Goal: Task Accomplishment & Management: Use online tool/utility

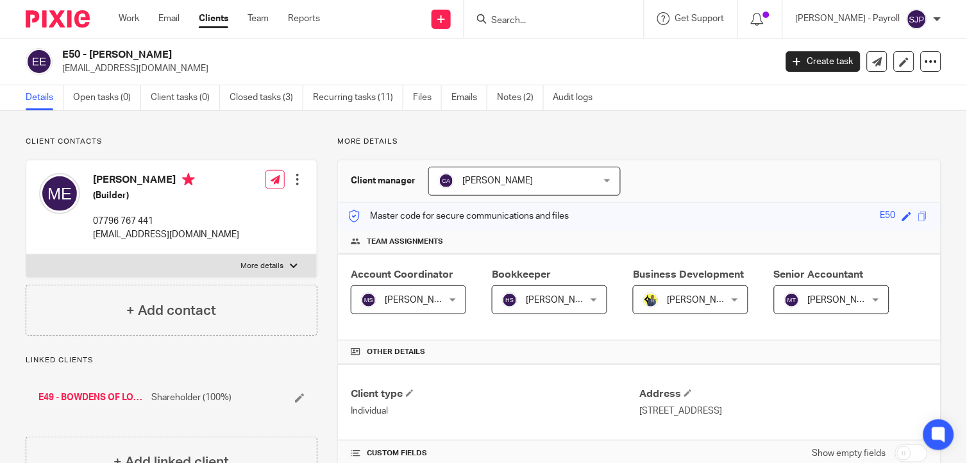
click at [547, 21] on input "Search" at bounding box center [547, 21] width 115 height 12
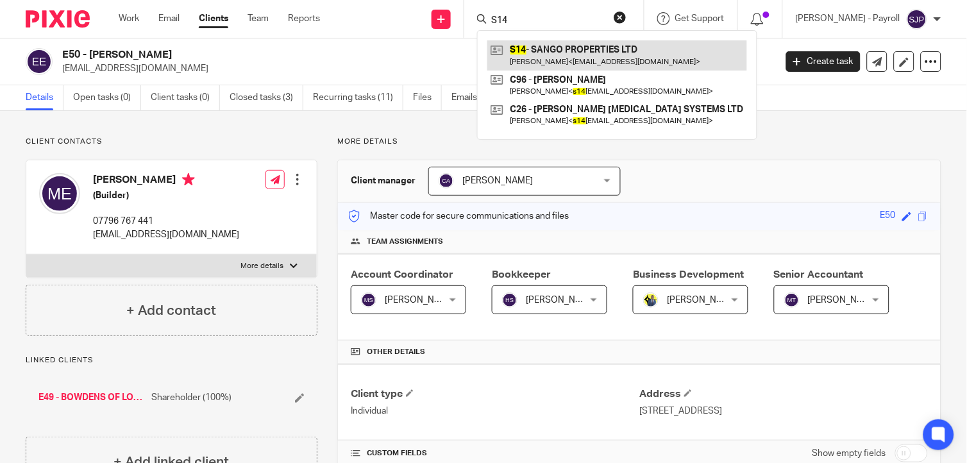
type input "S14"
click at [561, 51] on link at bounding box center [617, 55] width 260 height 30
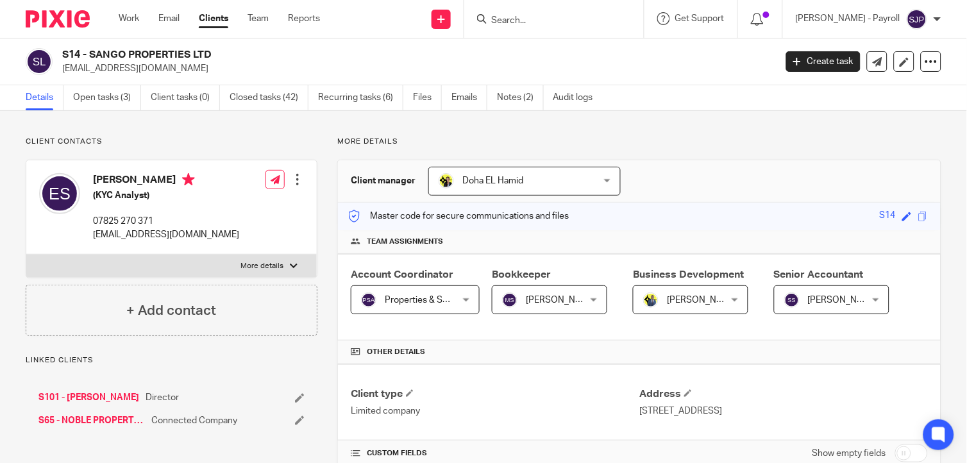
drag, startPoint x: 90, startPoint y: 55, endPoint x: 219, endPoint y: 59, distance: 128.4
click at [219, 59] on h2 "S14 - SANGO PROPERTIES LTD" at bounding box center [344, 54] width 564 height 13
copy h2 "SANGO PROPERTIES LTD"
click at [251, 21] on link "Team" at bounding box center [258, 18] width 21 height 13
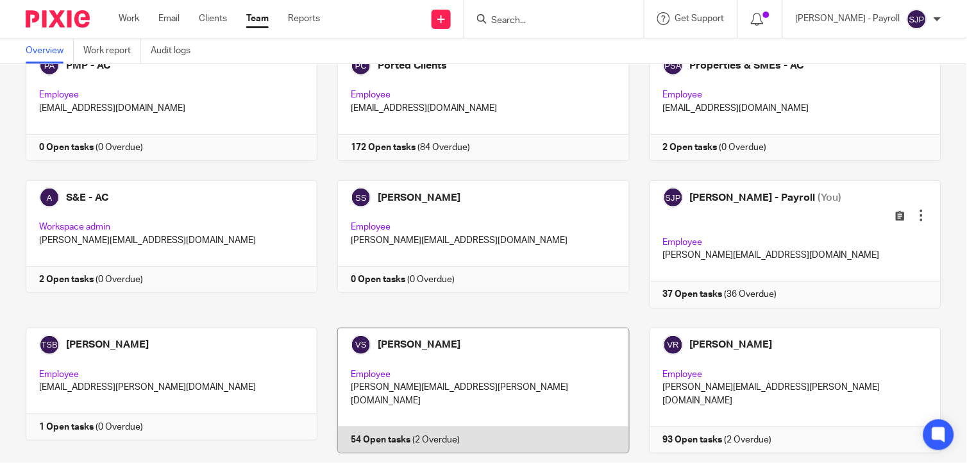
scroll to position [1211, 0]
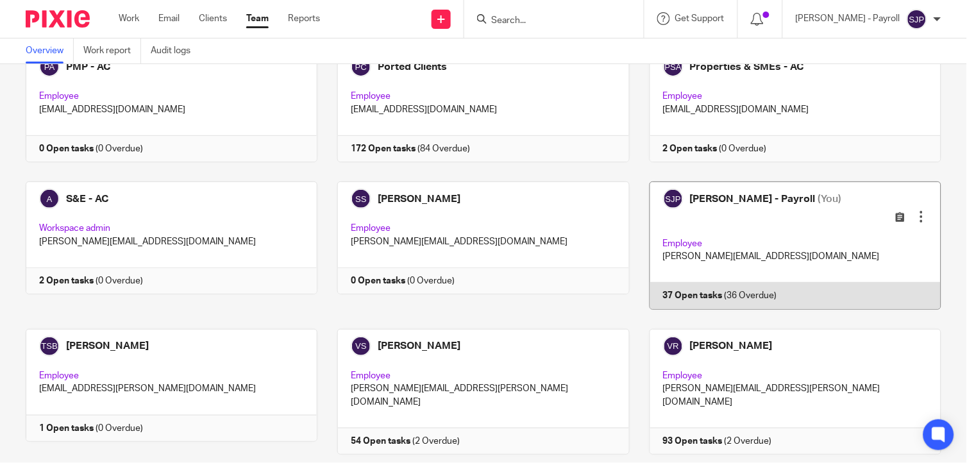
click at [727, 182] on link at bounding box center [786, 246] width 312 height 128
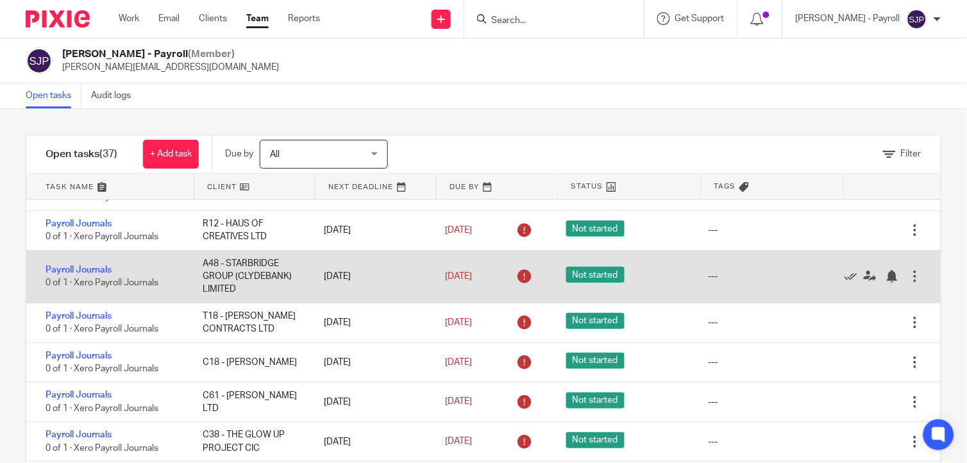
scroll to position [65, 0]
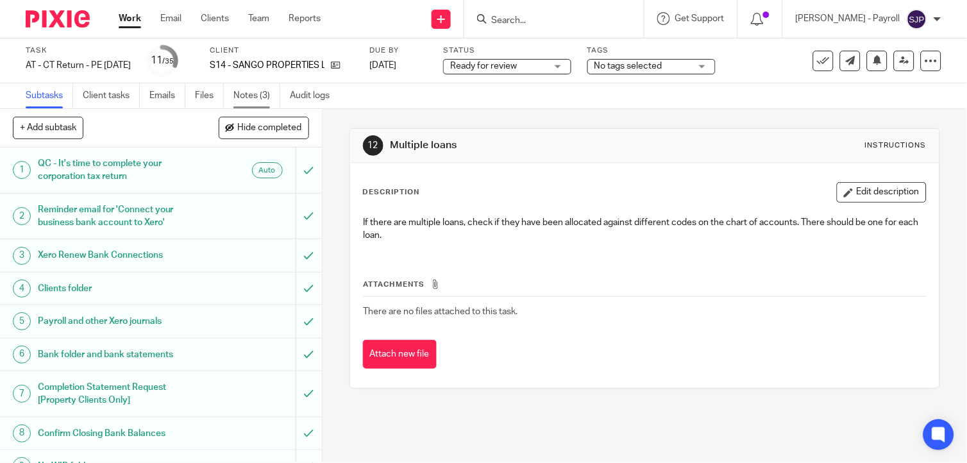
click at [258, 95] on link "Notes (3)" at bounding box center [256, 95] width 47 height 25
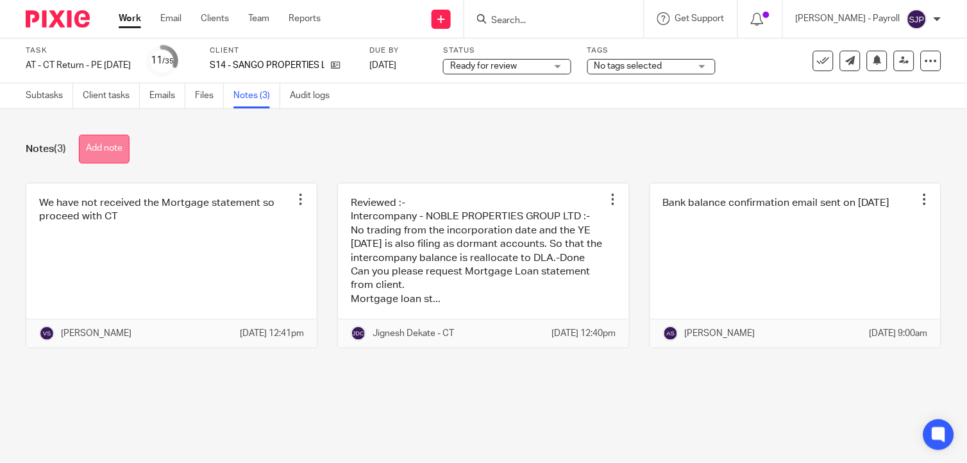
click at [99, 152] on button "Add note" at bounding box center [104, 149] width 51 height 29
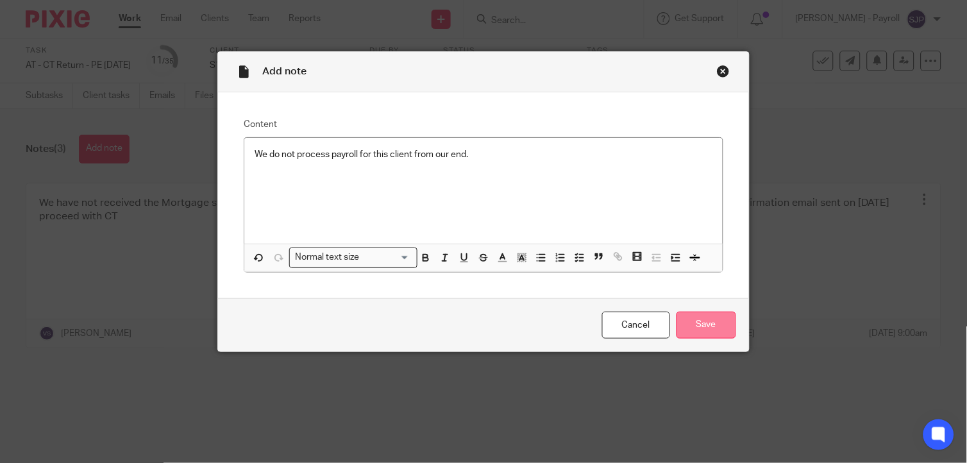
click at [720, 321] on input "Save" at bounding box center [707, 326] width 60 height 28
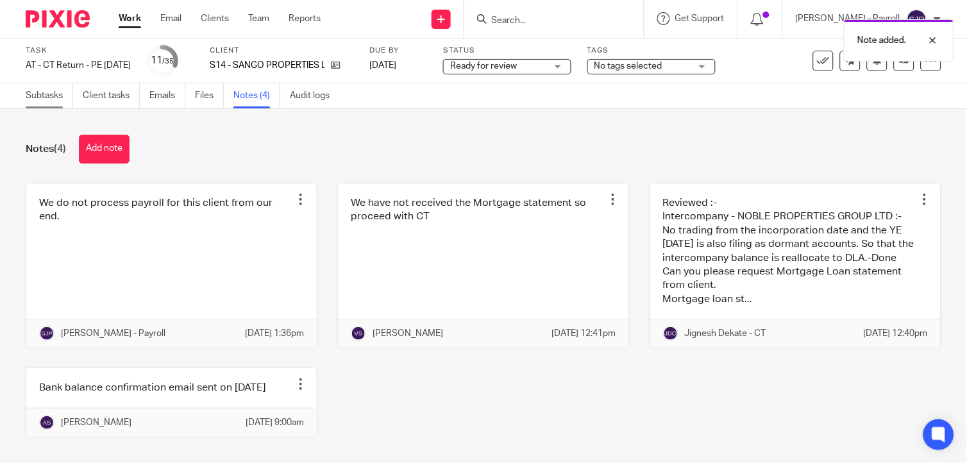
click at [61, 98] on link "Subtasks" at bounding box center [49, 95] width 47 height 25
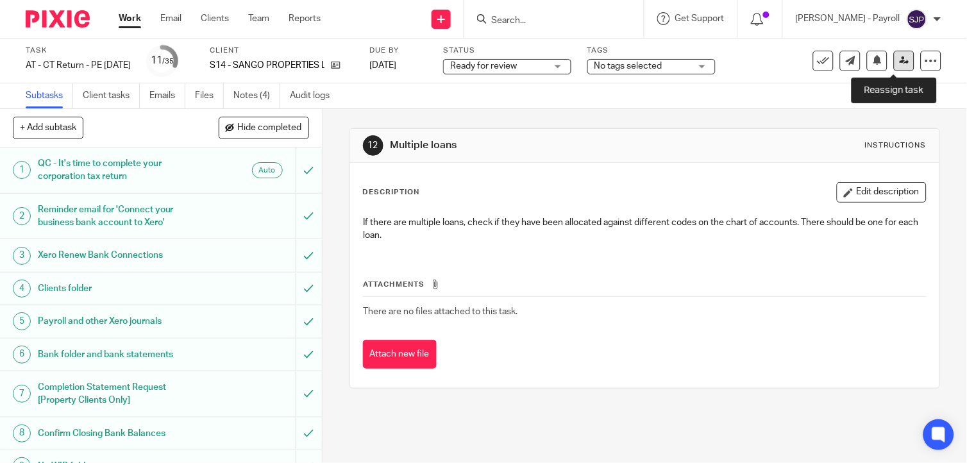
click at [900, 60] on icon at bounding box center [905, 61] width 10 height 10
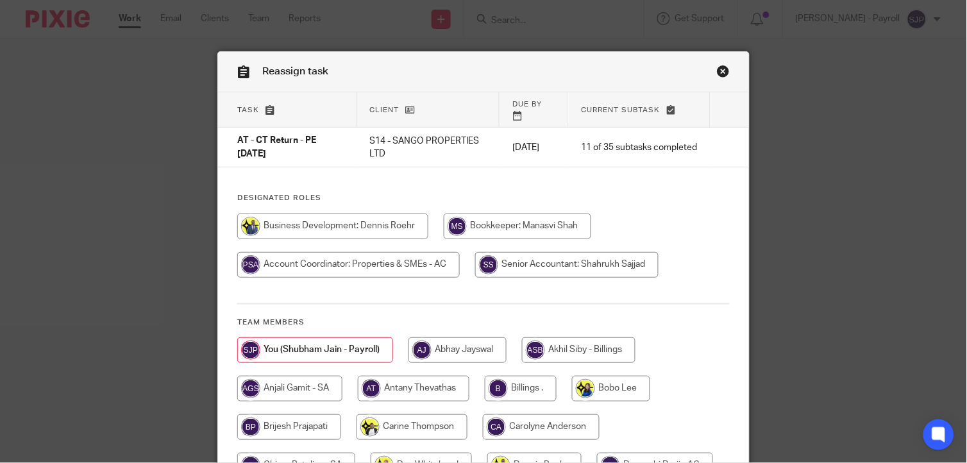
click at [530, 217] on input "radio" at bounding box center [518, 227] width 148 height 26
radio input "true"
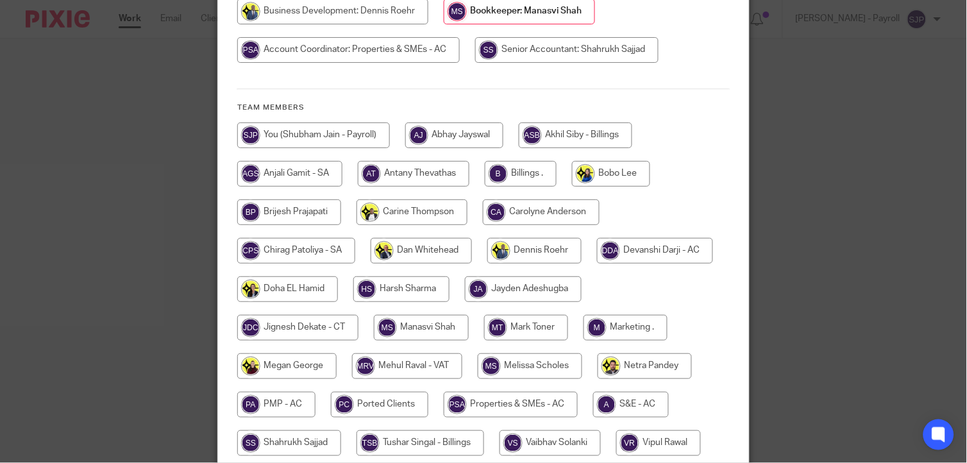
scroll to position [356, 0]
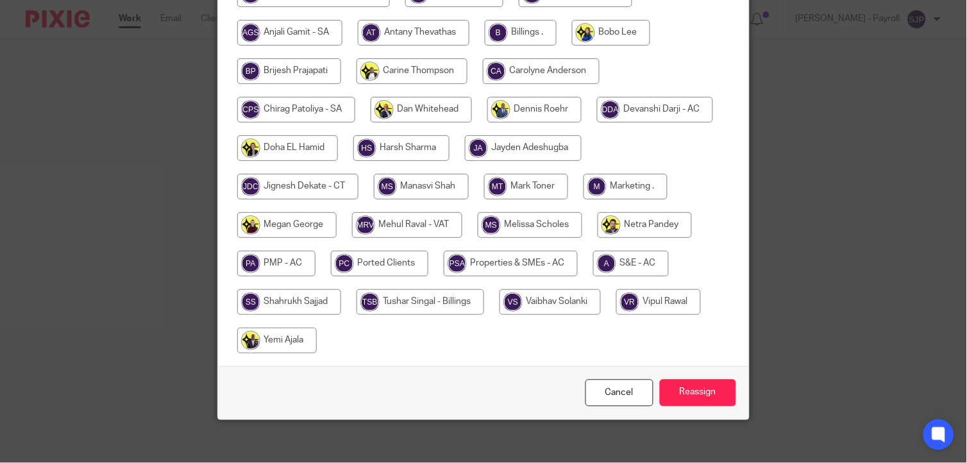
drag, startPoint x: 683, startPoint y: 388, endPoint x: 702, endPoint y: 364, distance: 30.6
click at [683, 389] on input "Reassign" at bounding box center [698, 394] width 76 height 28
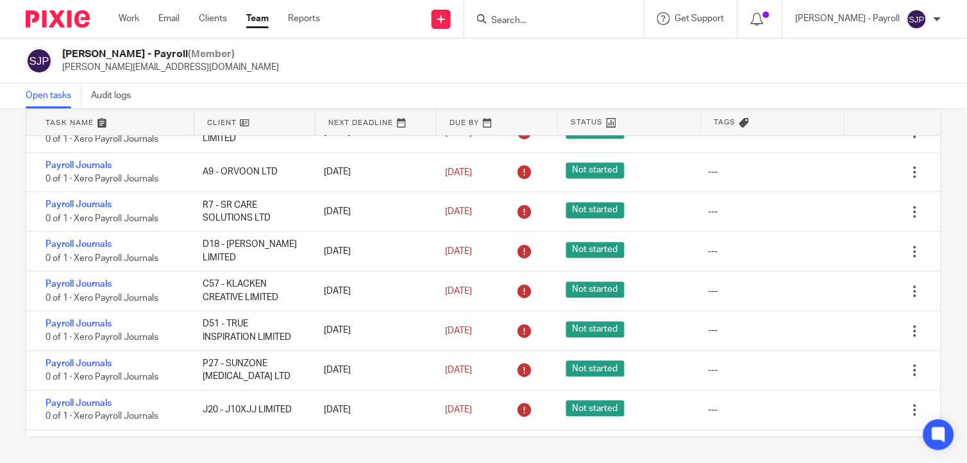
scroll to position [348, 0]
